Goal: Information Seeking & Learning: Check status

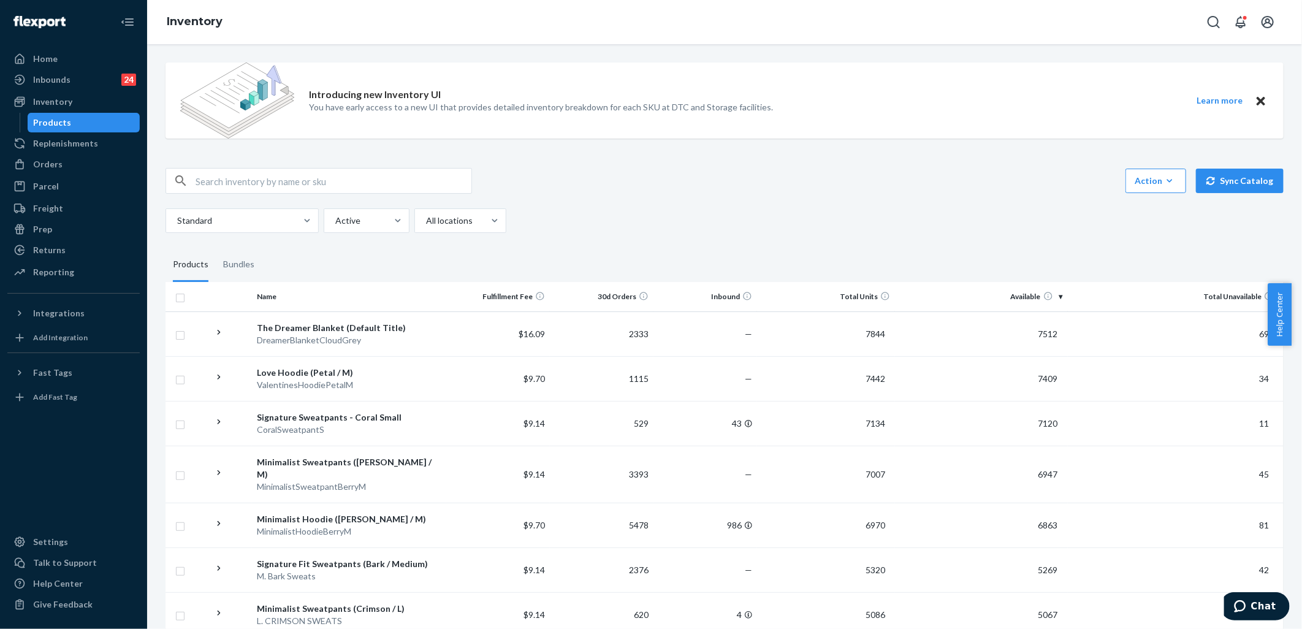
click at [273, 178] on input "text" at bounding box center [334, 181] width 276 height 25
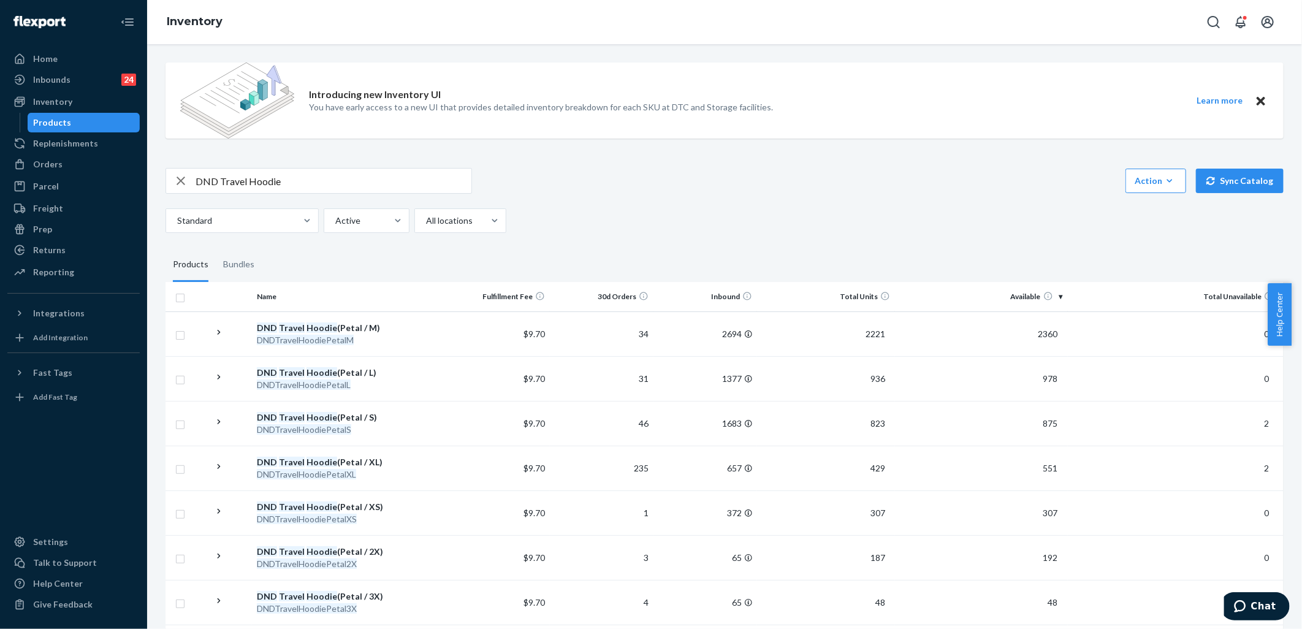
click at [306, 185] on input "DND Travel Hoodie" at bounding box center [334, 181] width 276 height 25
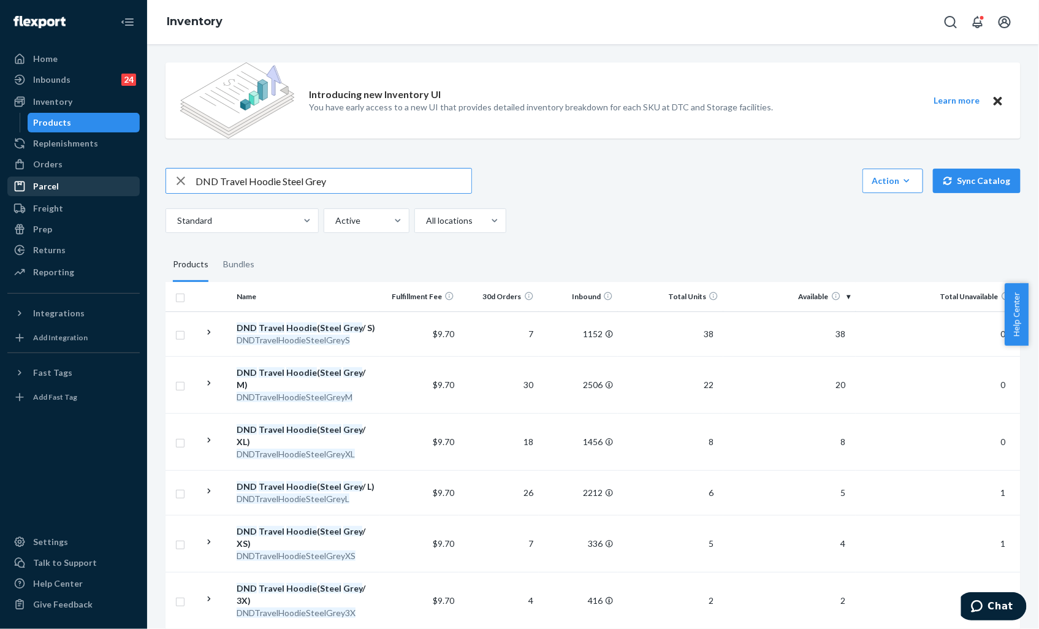
drag, startPoint x: 376, startPoint y: 179, endPoint x: 25, endPoint y: 180, distance: 351.8
click at [25, 180] on div "Home Inbounds 24 Shipping Plans Problems 24 Inventory Products Replenishments O…" at bounding box center [519, 314] width 1039 height 629
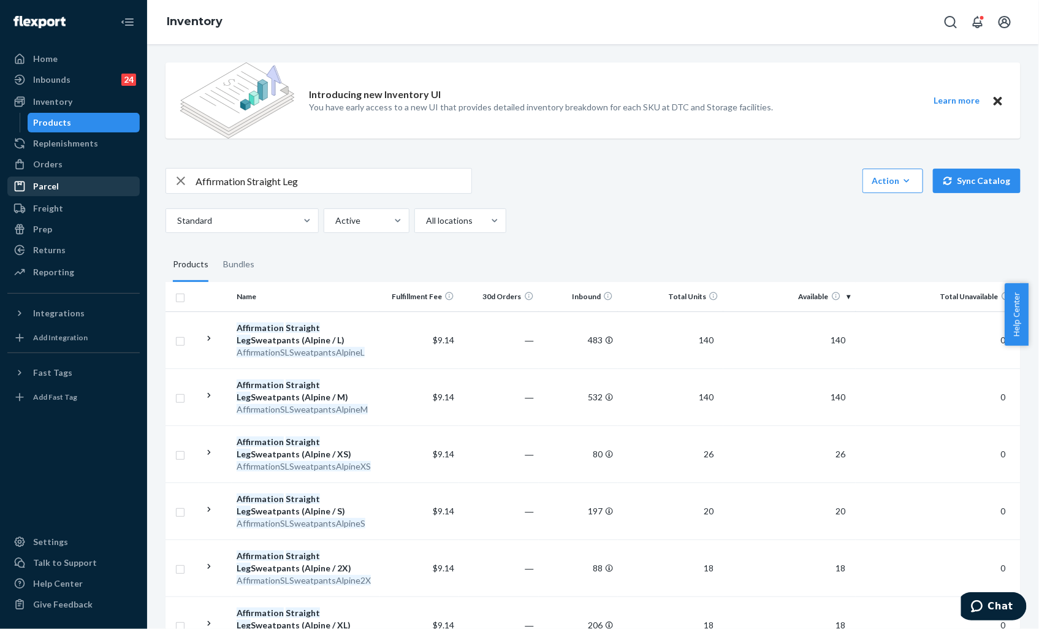
click at [354, 180] on input "Affirmation Straight Leg" at bounding box center [334, 181] width 276 height 25
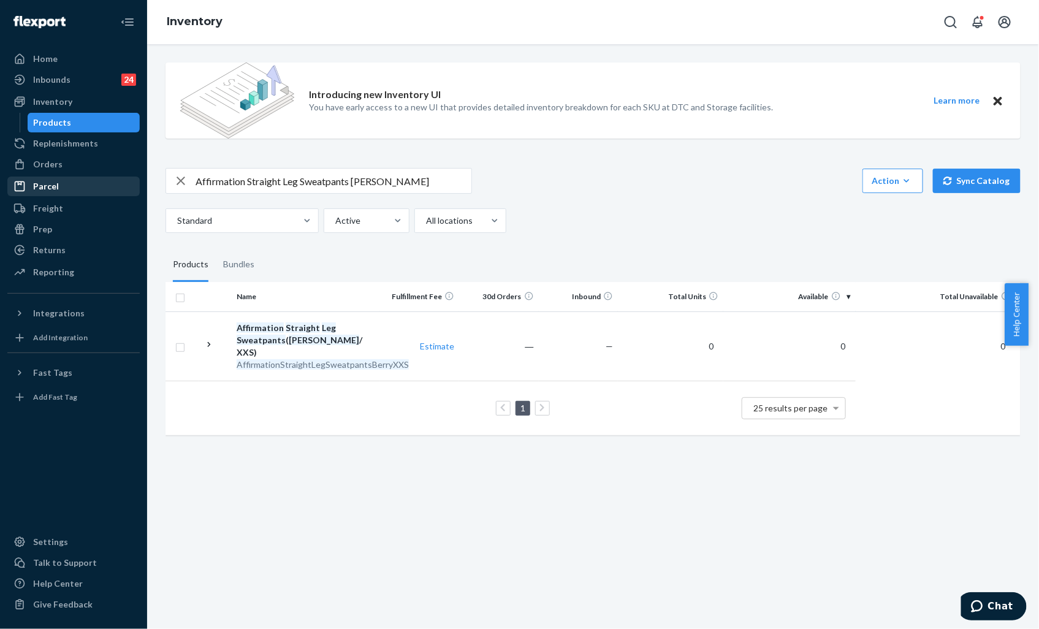
click at [385, 186] on input "Affirmation Straight Leg Sweatpants [PERSON_NAME]" at bounding box center [334, 181] width 276 height 25
click at [338, 185] on input "Affirmation Straight Leg Sweatpants [PERSON_NAME]" at bounding box center [334, 181] width 276 height 25
drag, startPoint x: 365, startPoint y: 180, endPoint x: 296, endPoint y: 194, distance: 70.1
click at [296, 194] on div "Affirmation Straight Leg [PERSON_NAME] Action Create product Create bundle Bulk…" at bounding box center [593, 200] width 855 height 65
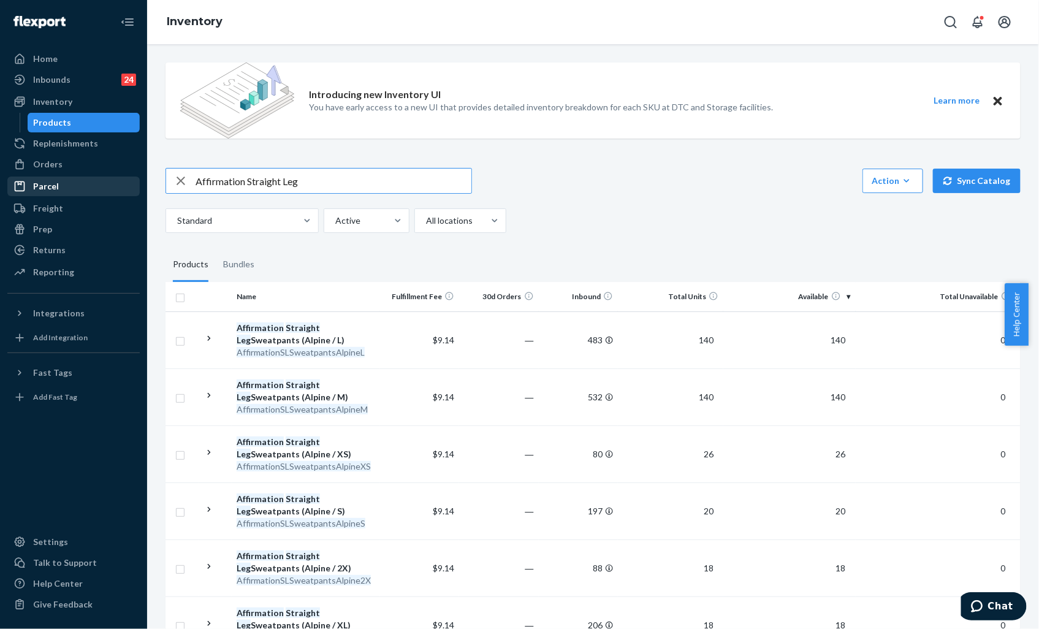
drag, startPoint x: 322, startPoint y: 186, endPoint x: 249, endPoint y: 187, distance: 73.0
click at [249, 187] on input "Affirmation Straight Leg" at bounding box center [334, 181] width 276 height 25
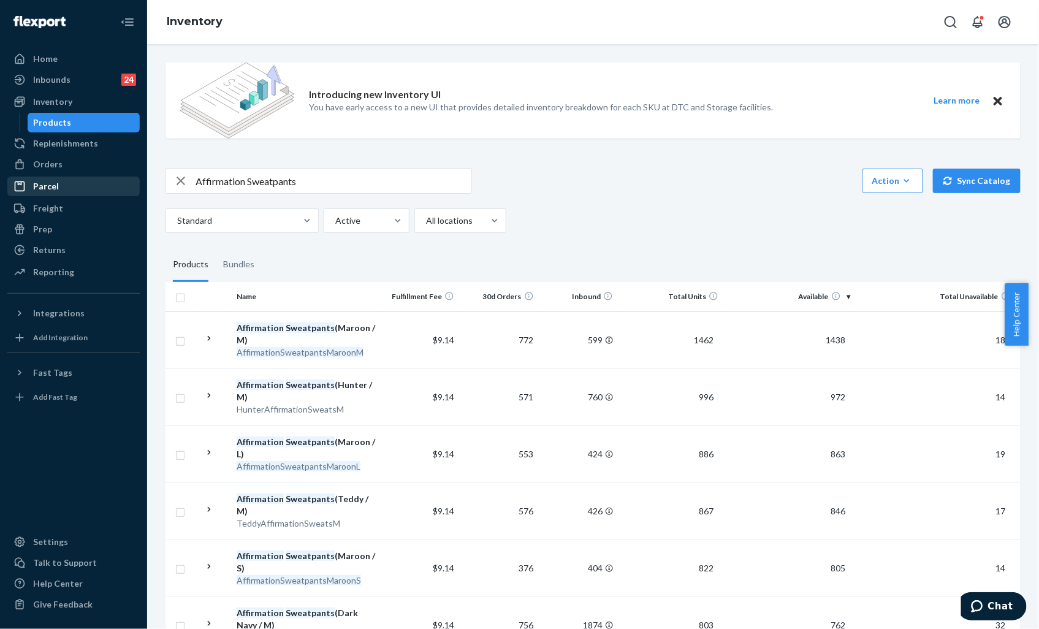
click at [351, 183] on input "Affirmation Sweatpants" at bounding box center [334, 181] width 276 height 25
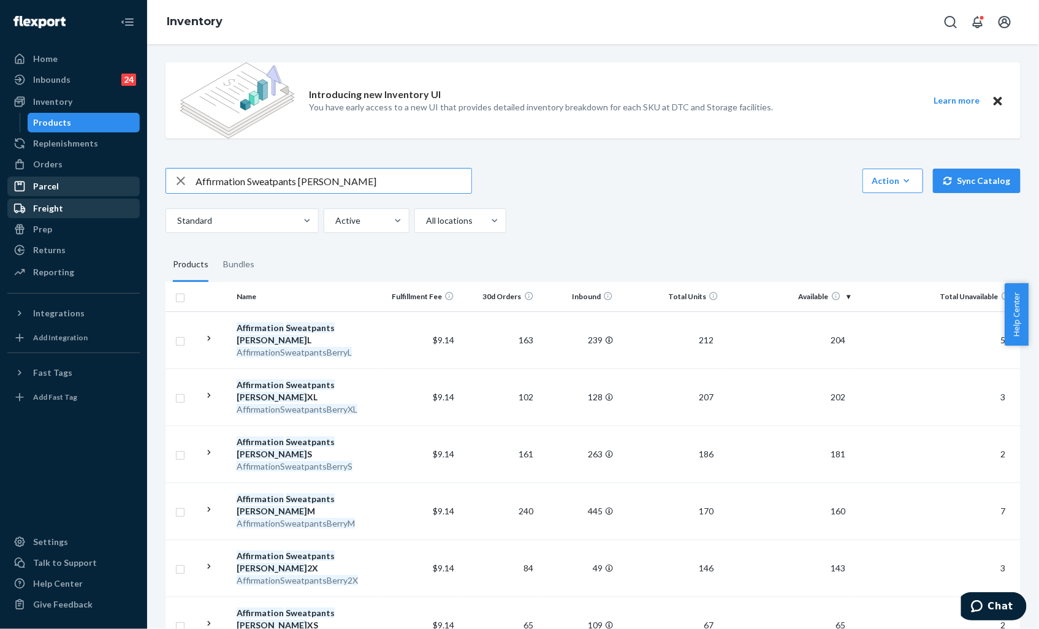
drag, startPoint x: 345, startPoint y: 185, endPoint x: 80, endPoint y: 204, distance: 266.1
click at [80, 203] on div "Home Inbounds 24 Shipping Plans Problems 24 Inventory Products Replenishments O…" at bounding box center [519, 314] width 1039 height 629
click at [367, 185] on input "Affirmation Sweatpants [PERSON_NAME]" at bounding box center [334, 181] width 276 height 25
click at [267, 178] on input "Affirmation Sweatpants [PERSON_NAME]" at bounding box center [334, 181] width 276 height 25
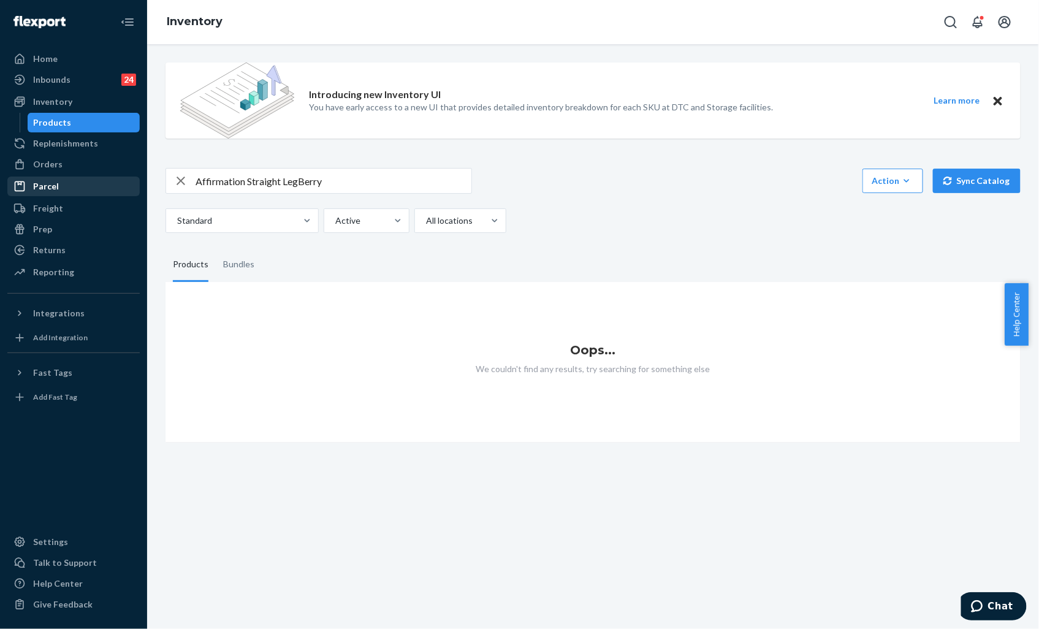
click at [344, 179] on input "Affirmation Straight LegBerry" at bounding box center [334, 181] width 276 height 25
type input "Affirmation Straight Leg"
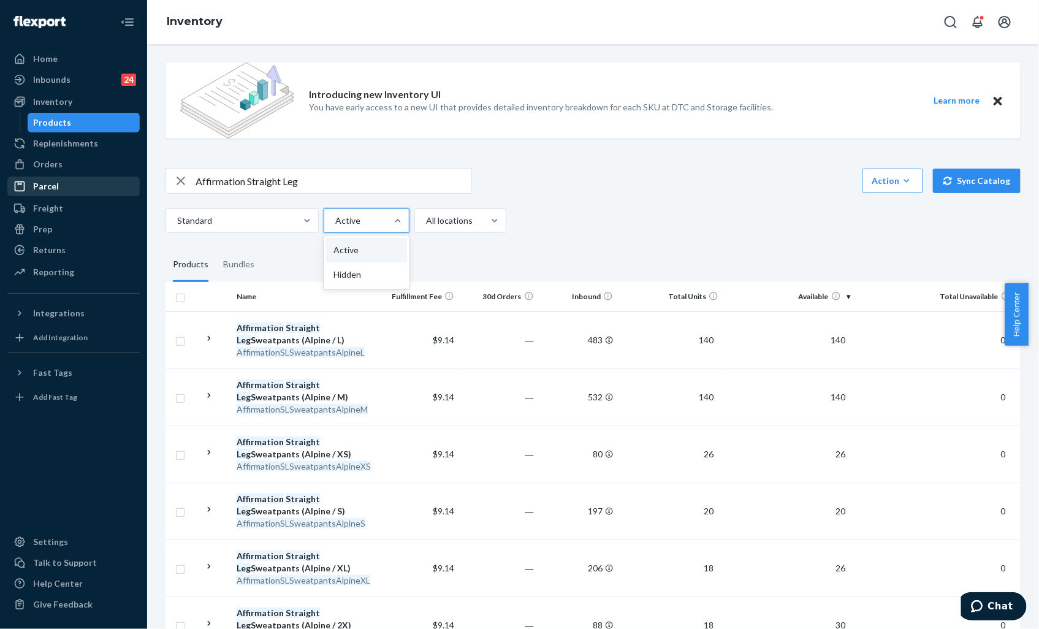
click at [372, 218] on div at bounding box center [365, 220] width 63 height 15
click at [335, 218] on input "option Active focused, 1 of 2. 2 results available. Use Up and Down to choose o…" at bounding box center [334, 221] width 1 height 12
click at [372, 218] on div at bounding box center [365, 220] width 63 height 15
click at [335, 218] on input "option Active focused, 1 of 2. 2 results available. Use Up and Down to choose o…" at bounding box center [334, 221] width 1 height 12
click at [274, 229] on div "Standard" at bounding box center [231, 221] width 130 height 22
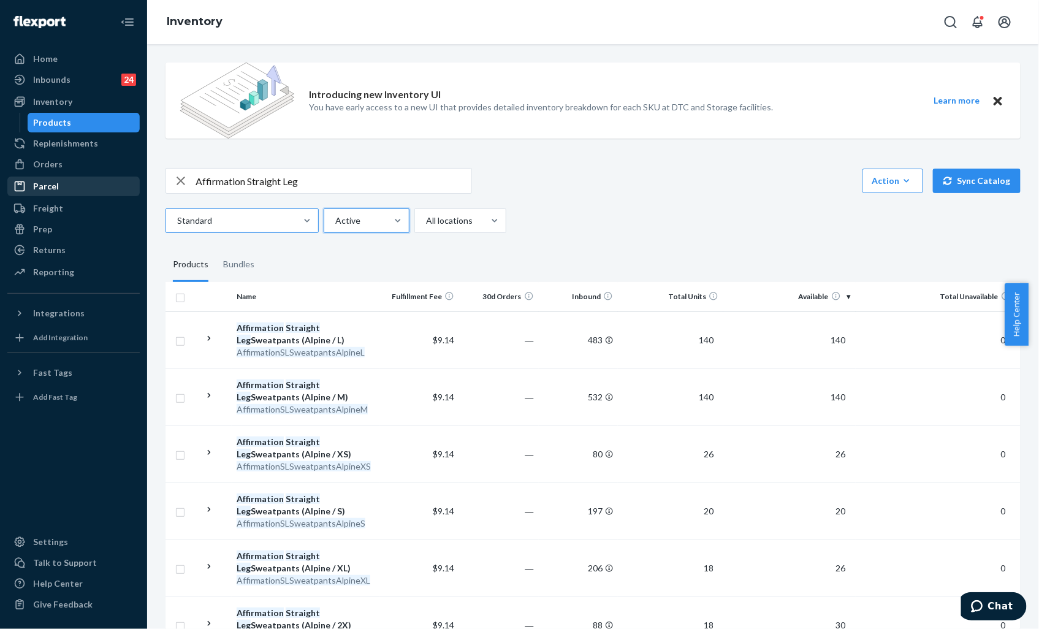
click at [177, 227] on input "Standard" at bounding box center [176, 221] width 1 height 12
click at [274, 229] on div "Standard" at bounding box center [231, 221] width 130 height 22
click at [177, 227] on input "0 results available. Select is focused ,type to refine list, press Down to open…" at bounding box center [176, 221] width 1 height 12
click at [47, 118] on div "Products" at bounding box center [53, 122] width 38 height 12
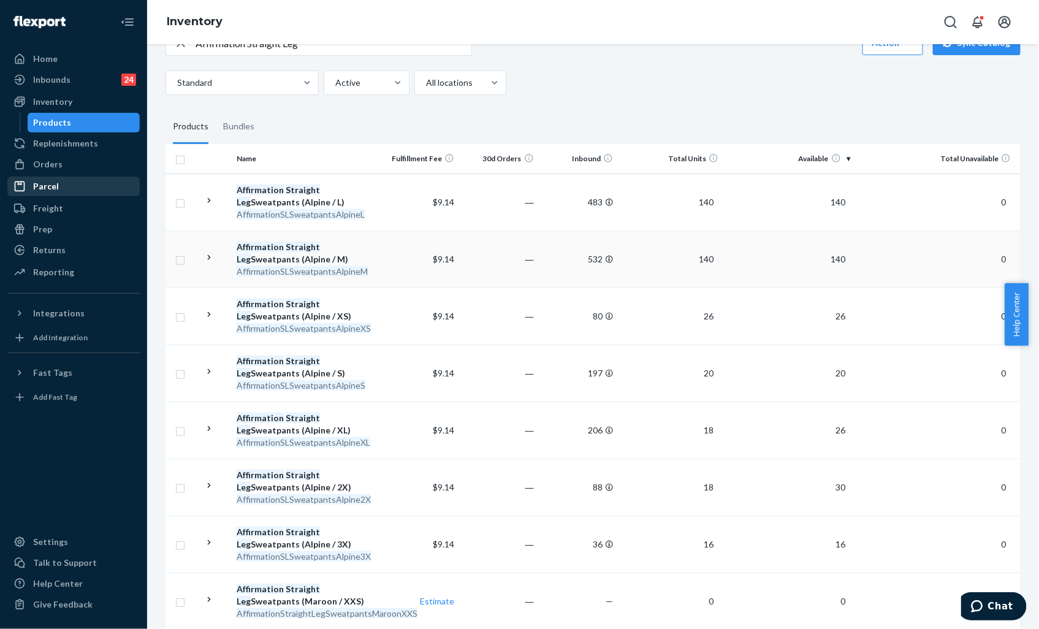
scroll to position [272, 0]
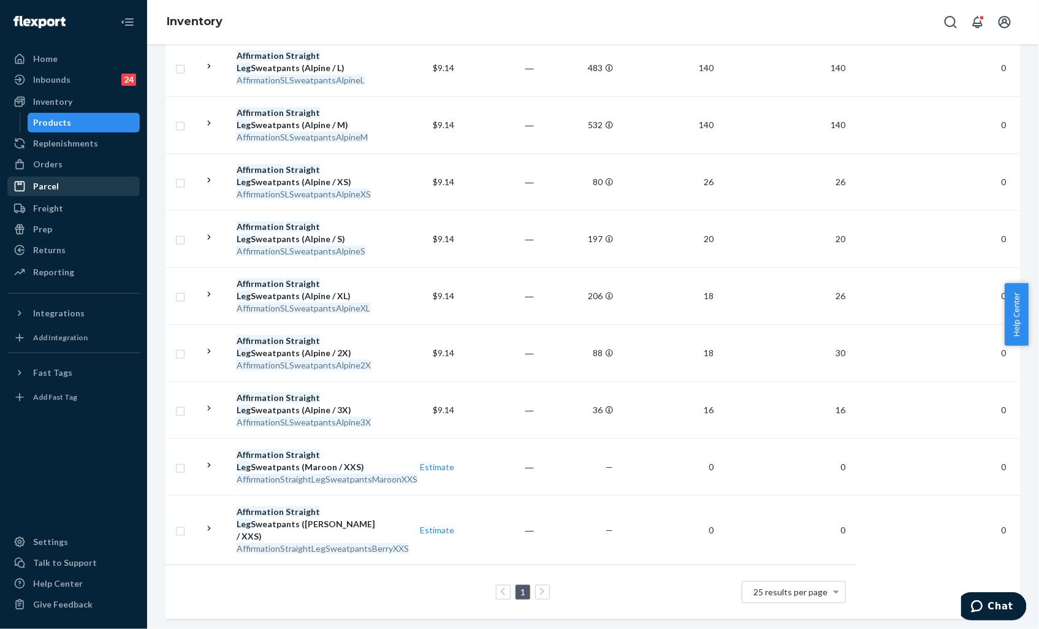
drag, startPoint x: 808, startPoint y: 107, endPoint x: 836, endPoint y: 11, distance: 99.7
click at [836, 11] on div "Inventory" at bounding box center [593, 22] width 892 height 44
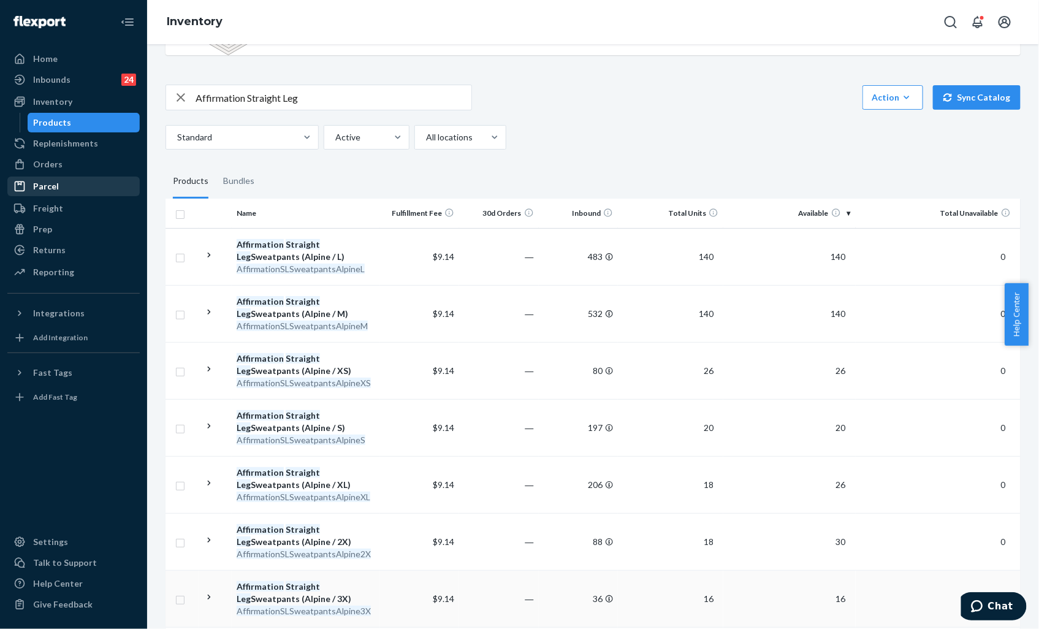
scroll to position [0, 0]
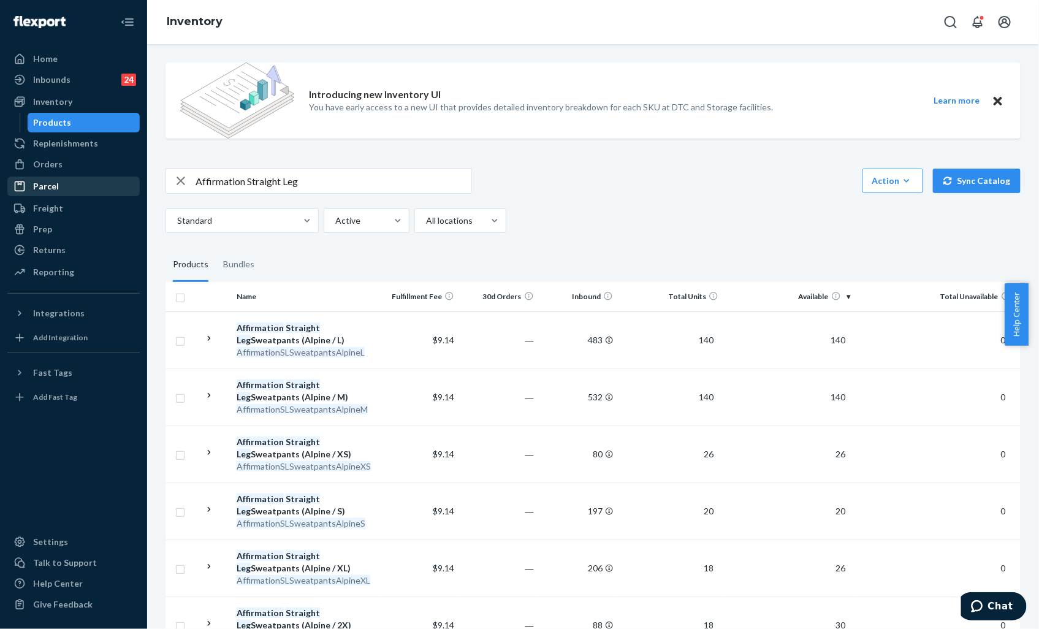
click at [59, 120] on div "Products" at bounding box center [53, 122] width 38 height 12
drag, startPoint x: 325, startPoint y: 186, endPoint x: 126, endPoint y: 199, distance: 199.0
click at [126, 199] on div "Home Inbounds 24 Shipping Plans Problems 24 Inventory Products Replenishments O…" at bounding box center [519, 314] width 1039 height 629
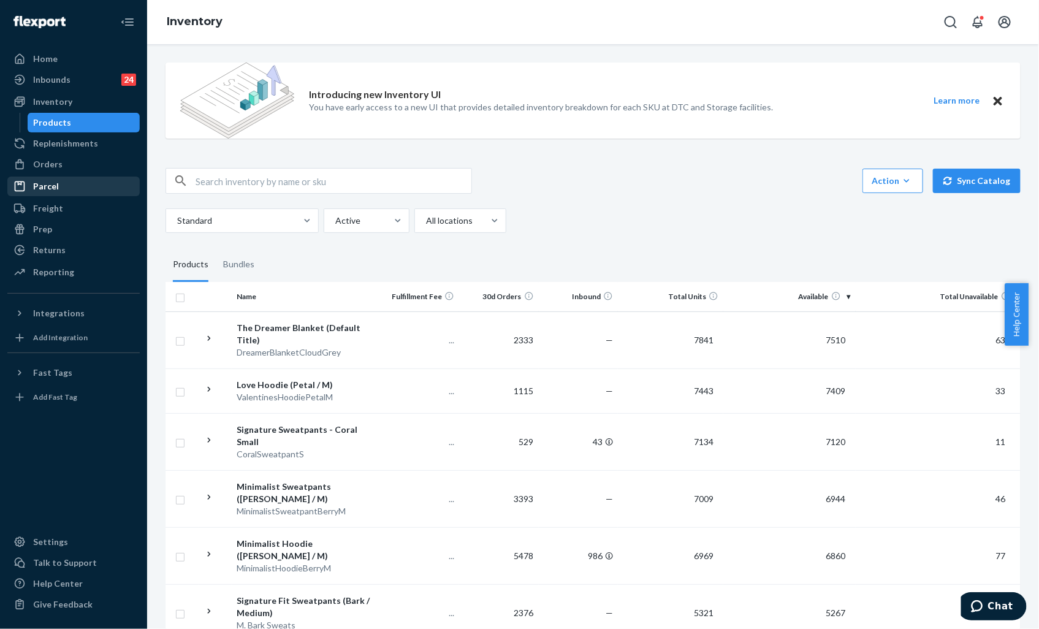
click at [237, 184] on input "text" at bounding box center [334, 181] width 276 height 25
type input "[PERSON_NAME]"
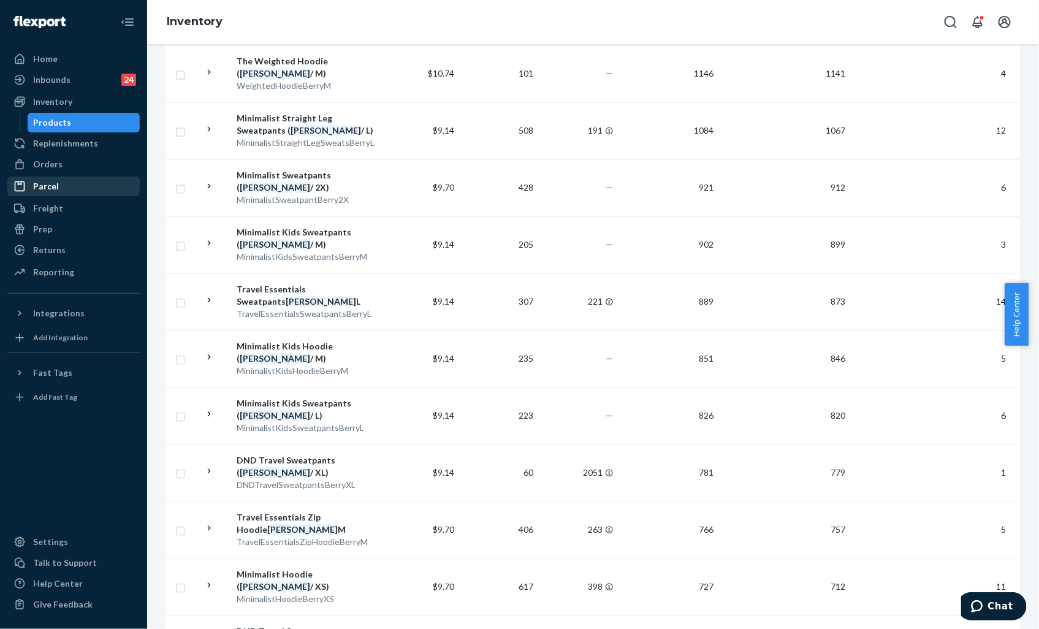
scroll to position [952, 0]
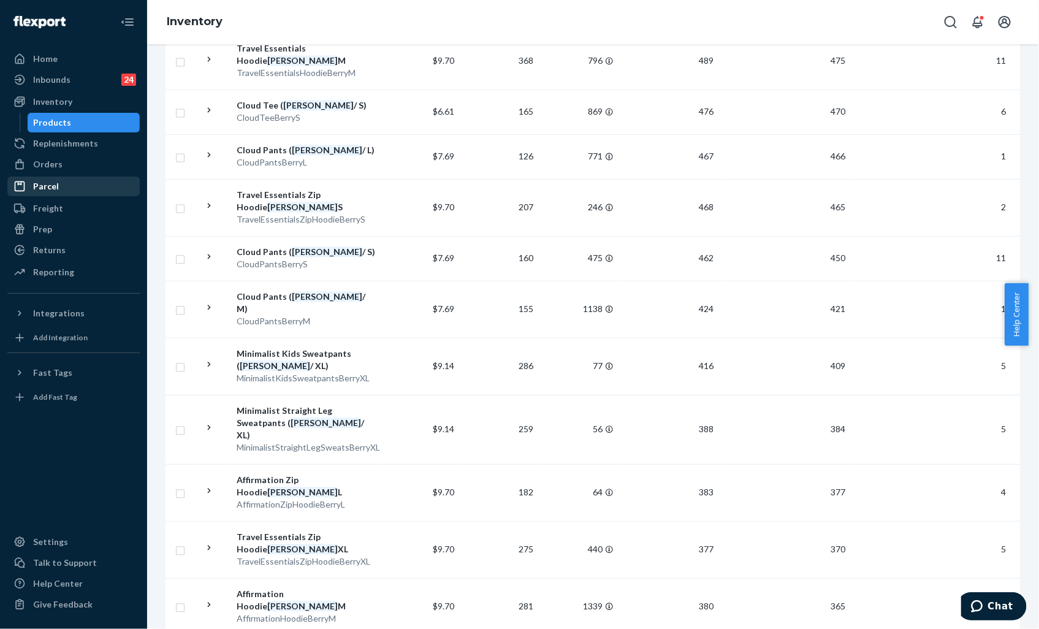
scroll to position [964, 0]
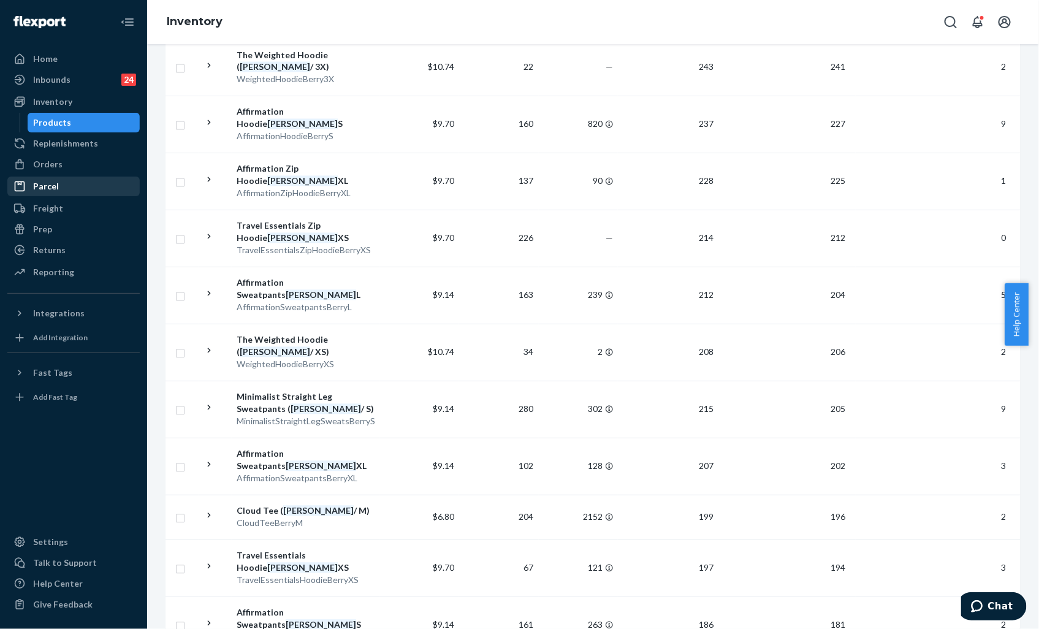
scroll to position [953, 0]
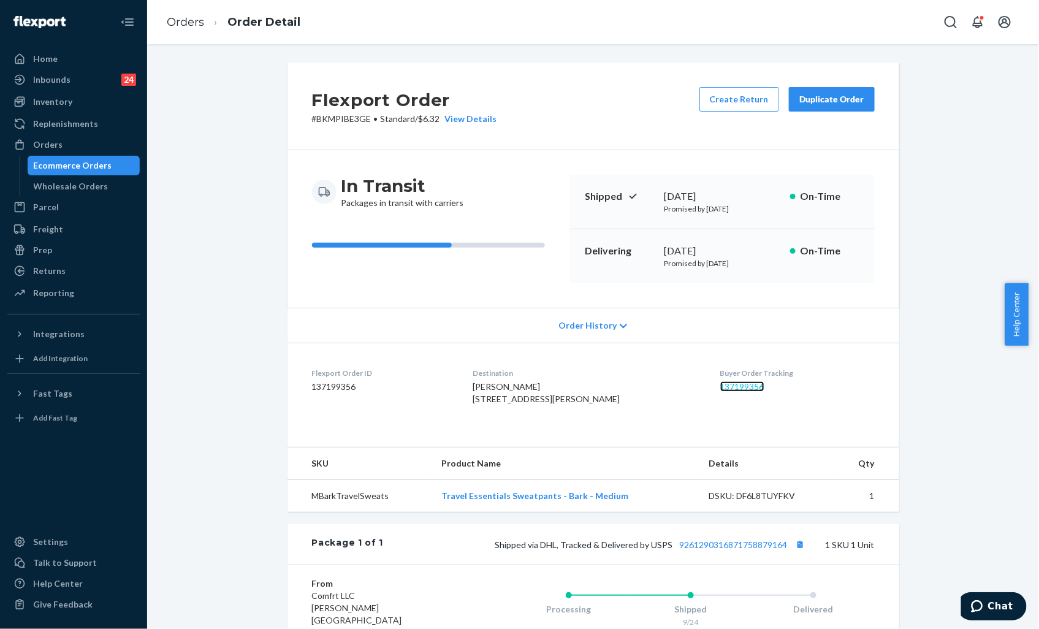
click at [727, 391] on link "137199356" at bounding box center [742, 386] width 44 height 10
